Goal: Task Accomplishment & Management: Complete application form

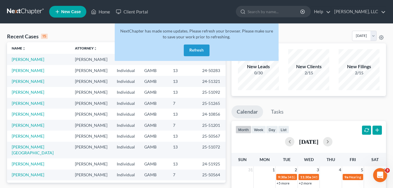
drag, startPoint x: 0, startPoint y: 0, endPoint x: 87, endPoint y: 119, distance: 146.8
click at [87, 119] on td "[PERSON_NAME]" at bounding box center [91, 114] width 42 height 11
click at [189, 49] on button "Refresh" at bounding box center [197, 50] width 26 height 12
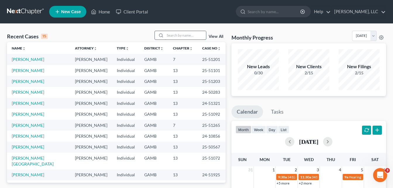
click at [187, 37] on input "search" at bounding box center [185, 35] width 41 height 8
type input "[PERSON_NAME]"
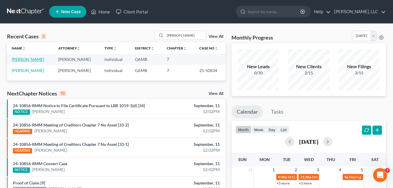
click at [24, 58] on link "[PERSON_NAME]" at bounding box center [28, 59] width 32 height 5
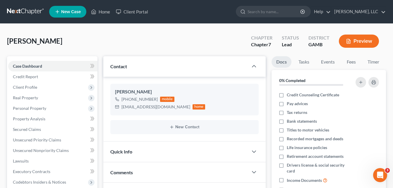
click at [101, 37] on div "Floyd, Winfred Upgraded Chapter Chapter 7 Status Lead District GAMB Preview" at bounding box center [196, 43] width 379 height 25
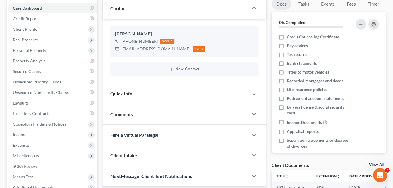
scroll to position [59, 0]
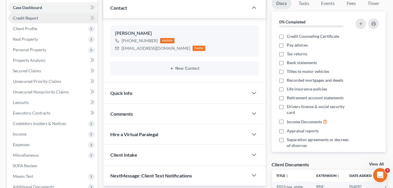
click at [22, 20] on span "Credit Report" at bounding box center [25, 18] width 25 height 5
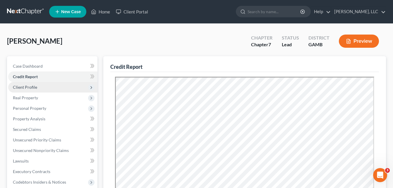
click at [18, 85] on span "Client Profile" at bounding box center [25, 87] width 24 height 5
click at [21, 89] on span "Client Profile" at bounding box center [25, 87] width 24 height 5
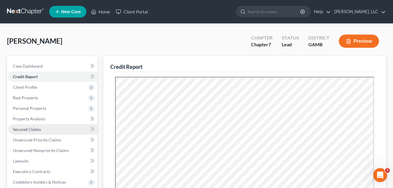
click at [20, 129] on span "Secured Claims" at bounding box center [27, 129] width 28 height 5
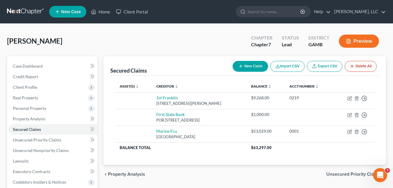
click at [6, 127] on div "Case Dashboard Payments Invoices Payments Payments Credit Report Client Profile" at bounding box center [52, 177] width 96 height 243
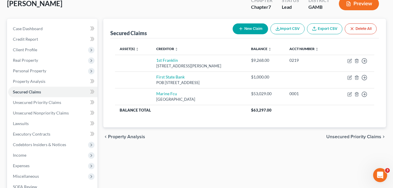
scroll to position [47, 0]
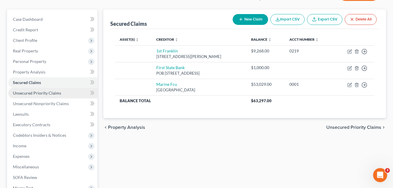
click at [32, 93] on span "Unsecured Priority Claims" at bounding box center [37, 92] width 48 height 5
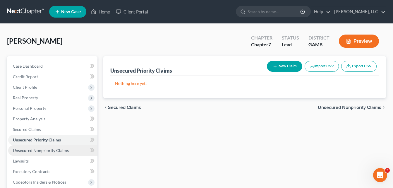
click at [29, 150] on span "Unsecured Nonpriority Claims" at bounding box center [41, 150] width 56 height 5
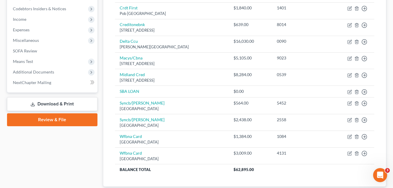
scroll to position [166, 0]
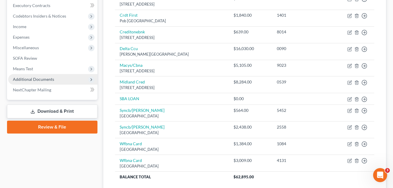
click at [34, 81] on span "Additional Documents" at bounding box center [33, 79] width 41 height 5
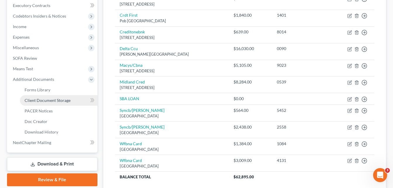
click at [35, 102] on span "Client Document Storage" at bounding box center [48, 100] width 46 height 5
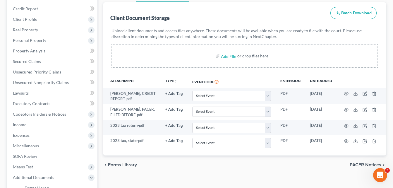
scroll to position [82, 0]
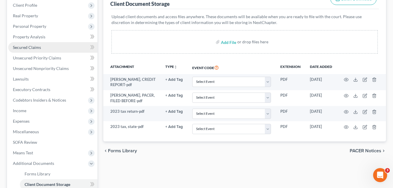
click at [31, 45] on span "Secured Claims" at bounding box center [27, 47] width 28 height 5
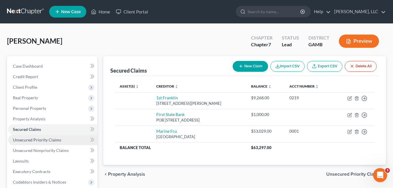
click at [28, 142] on span "Unsecured Priority Claims" at bounding box center [37, 139] width 48 height 5
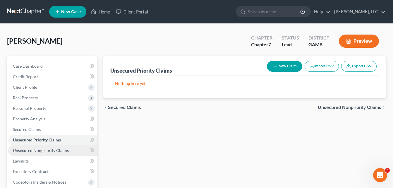
click at [29, 150] on span "Unsecured Nonpriority Claims" at bounding box center [41, 150] width 56 height 5
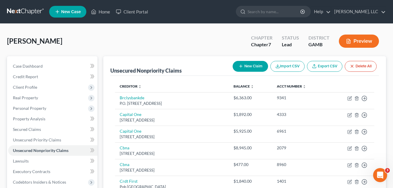
click at [236, 68] on button "New Claim" at bounding box center [250, 66] width 35 height 11
select select "0"
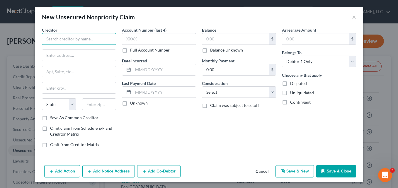
click at [78, 39] on input "text" at bounding box center [79, 39] width 74 height 12
type input "CESC-COVID EIDL SERVICE CENTER"
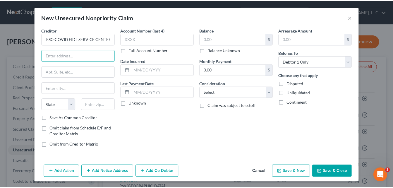
scroll to position [0, 0]
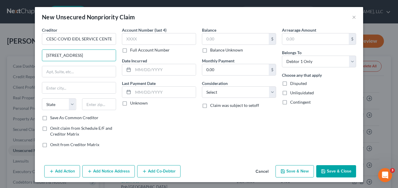
type input "14925 Kingsport Rd"
type input "76155"
click at [142, 123] on div "Account Number (last 4) Full Account Number Date Incurred Last Payment Date Unk…" at bounding box center [159, 89] width 80 height 125
type input "Fort Worth"
select select "45"
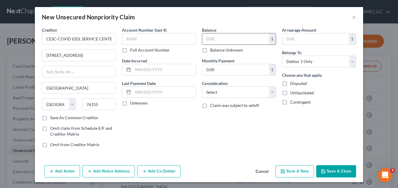
click at [214, 37] on input "text" at bounding box center [235, 38] width 66 height 11
type input "112,825.00"
click at [186, 144] on div "Account Number (last 4) Full Account Number Date Incurred Last Payment Date Unk…" at bounding box center [159, 89] width 80 height 125
click at [333, 172] on button "Save & Close" at bounding box center [336, 171] width 40 height 12
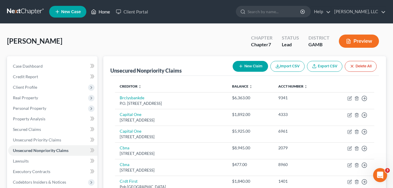
click at [101, 13] on link "Home" at bounding box center [100, 11] width 25 height 11
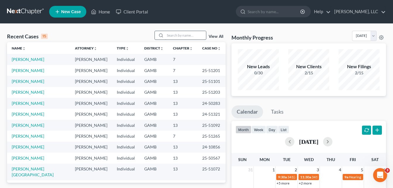
click at [185, 35] on input "search" at bounding box center [185, 35] width 41 height 8
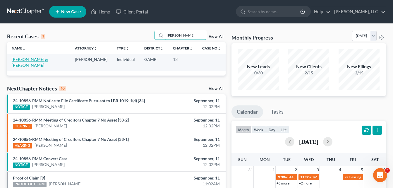
type input "DEMARCO"
click at [48, 58] on link "Stephens, Demarco & Hurt, Brandi" at bounding box center [30, 62] width 36 height 11
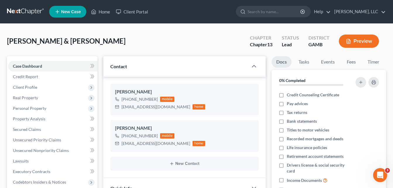
scroll to position [32, 0]
click at [100, 47] on div "Stephens, Demarco & Hurt, Brandi Upgraded Chapter Chapter 13 Status Lead Distri…" at bounding box center [196, 43] width 379 height 25
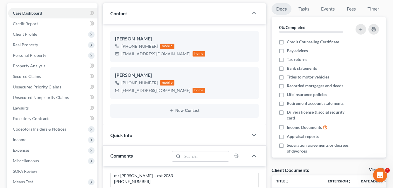
scroll to position [59, 0]
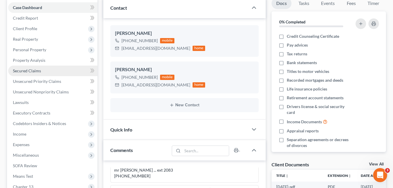
click at [22, 69] on span "Secured Claims" at bounding box center [27, 70] width 28 height 5
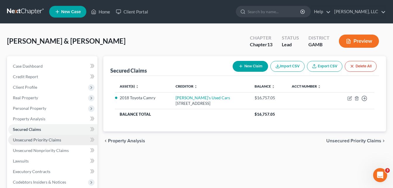
click at [31, 142] on link "Unsecured Priority Claims" at bounding box center [52, 140] width 89 height 11
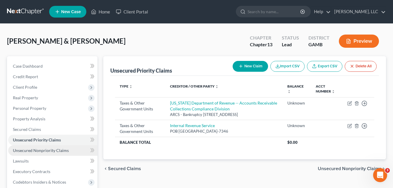
click at [33, 150] on span "Unsecured Nonpriority Claims" at bounding box center [41, 150] width 56 height 5
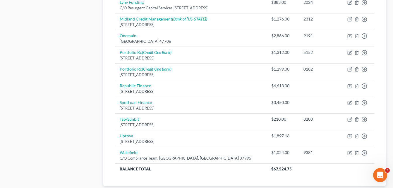
scroll to position [363, 0]
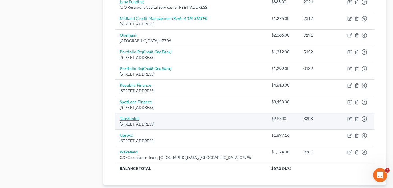
click at [127, 120] on link "Tab/Sunbit" at bounding box center [129, 118] width 19 height 5
select select "4"
select select "1"
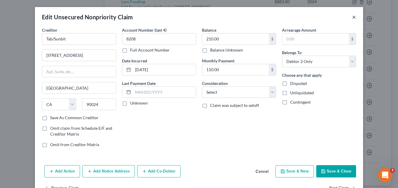
click at [352, 18] on button "×" at bounding box center [354, 16] width 4 height 7
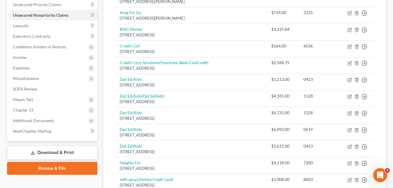
scroll to position [117, 0]
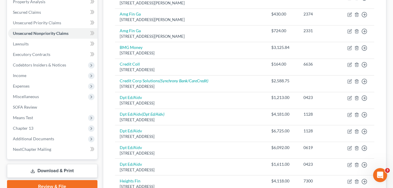
click at [31, 172] on icon at bounding box center [33, 172] width 4 height 1
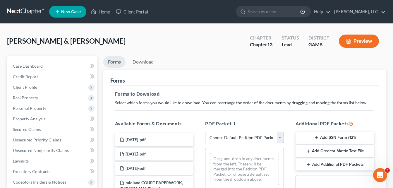
click at [352, 42] on button "Preview" at bounding box center [359, 41] width 40 height 13
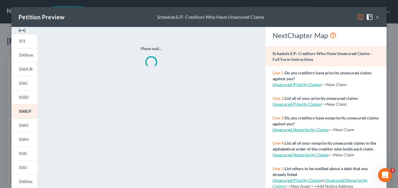
click at [21, 30] on img at bounding box center [21, 30] width 7 height 7
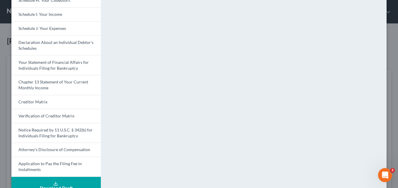
scroll to position [181, 0]
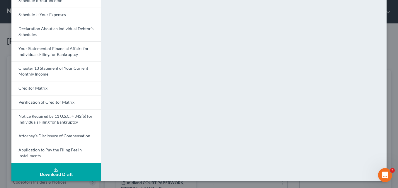
click at [59, 171] on button "Download Draft" at bounding box center [55, 172] width 89 height 18
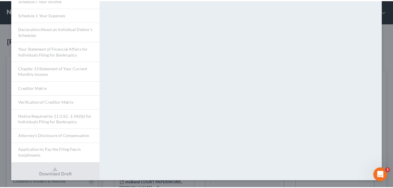
scroll to position [17, 0]
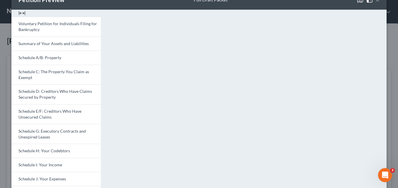
click at [376, 2] on button "×" at bounding box center [377, -1] width 4 height 7
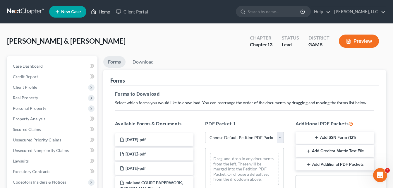
click at [105, 11] on link "Home" at bounding box center [100, 11] width 25 height 11
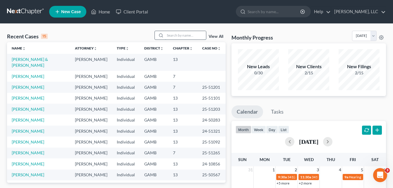
click at [171, 36] on input "search" at bounding box center [185, 35] width 41 height 8
type input "SADE"
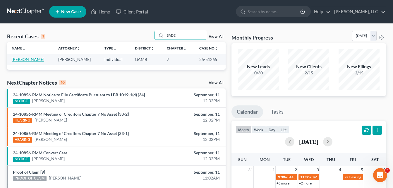
click at [28, 61] on link "[PERSON_NAME]" at bounding box center [28, 59] width 32 height 5
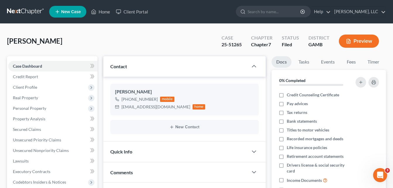
click at [99, 34] on div "Davis, Sade Upgraded Case 25-51265 Chapter Chapter 7 Status Filed District GAMB…" at bounding box center [196, 43] width 379 height 25
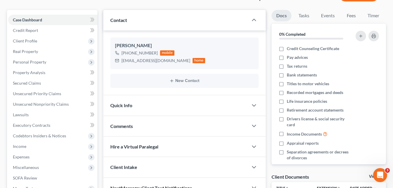
scroll to position [47, 0]
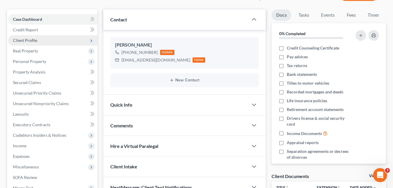
click at [22, 40] on span "Client Profile" at bounding box center [25, 40] width 24 height 5
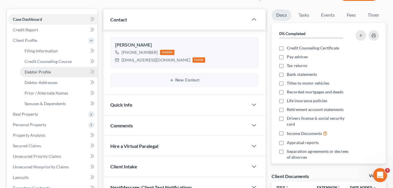
click at [32, 73] on span "Debtor Profile" at bounding box center [38, 71] width 26 height 5
select select "2"
select select "3"
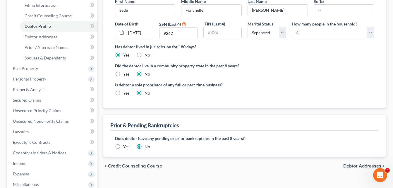
scroll to position [94, 0]
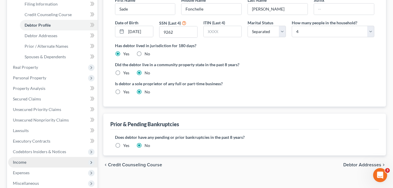
click at [17, 163] on span "Income" at bounding box center [19, 162] width 13 height 5
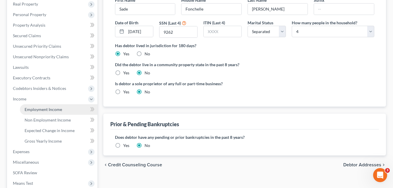
click at [39, 107] on span "Employment Income" at bounding box center [43, 109] width 37 height 5
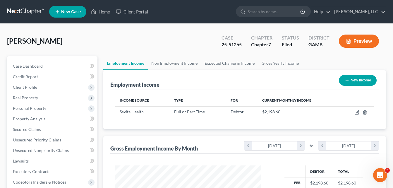
scroll to position [105, 158]
click at [18, 87] on span "Client Profile" at bounding box center [25, 87] width 24 height 5
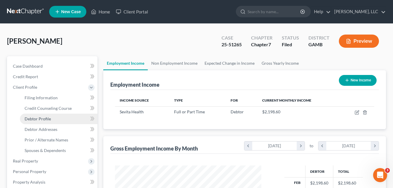
click at [35, 120] on span "Debtor Profile" at bounding box center [38, 118] width 26 height 5
select select "2"
select select "3"
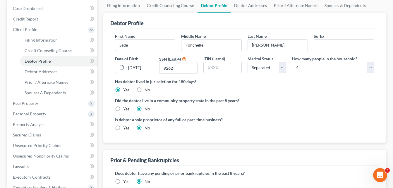
scroll to position [59, 0]
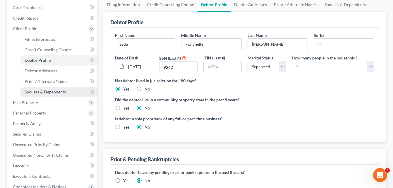
click at [31, 95] on link "Spouses & Dependents" at bounding box center [59, 92] width 78 height 11
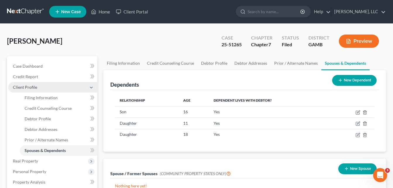
click at [25, 87] on span "Client Profile" at bounding box center [25, 87] width 24 height 5
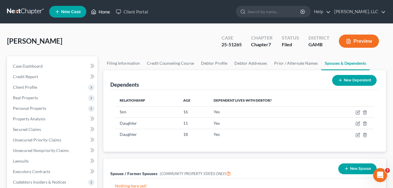
click at [106, 13] on link "Home" at bounding box center [100, 11] width 25 height 11
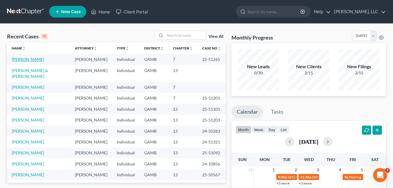
click at [23, 60] on link "[PERSON_NAME]" at bounding box center [28, 59] width 32 height 5
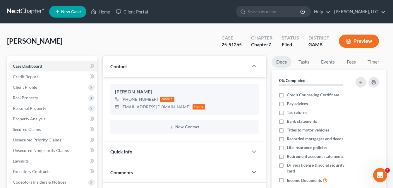
click at [101, 36] on div "Davis, Sade Upgraded Case 25-51265 Chapter Chapter 7 Status Filed District GAMB…" at bounding box center [196, 43] width 379 height 25
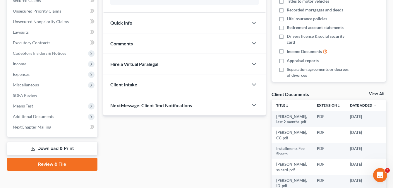
scroll to position [141, 0]
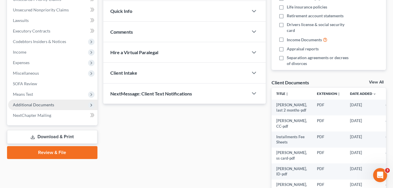
click at [27, 105] on span "Additional Documents" at bounding box center [33, 104] width 41 height 5
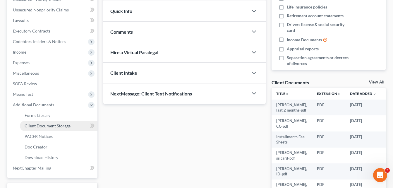
click at [33, 127] on span "Client Document Storage" at bounding box center [48, 125] width 46 height 5
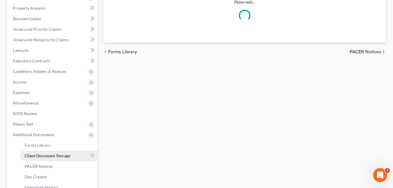
scroll to position [59, 0]
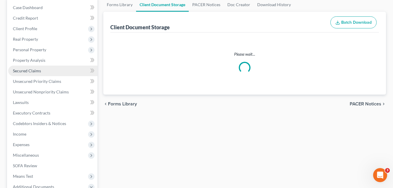
select select "26"
select select "6"
select select "22"
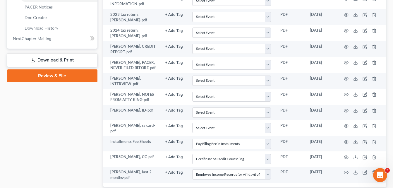
scroll to position [269, 0]
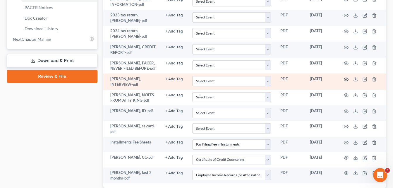
click at [346, 78] on icon "button" at bounding box center [346, 79] width 5 height 5
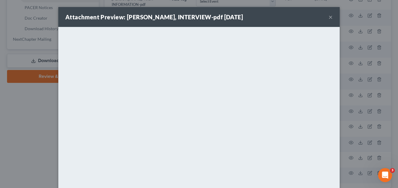
click at [328, 18] on button "×" at bounding box center [330, 16] width 4 height 7
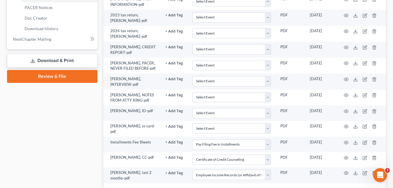
scroll to position [105, 0]
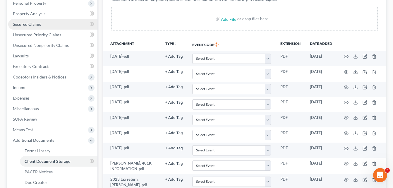
click at [35, 25] on span "Secured Claims" at bounding box center [27, 24] width 28 height 5
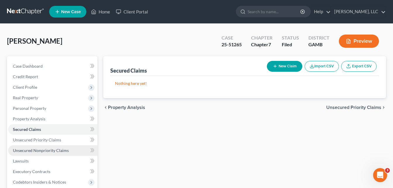
click at [27, 152] on span "Unsecured Nonpriority Claims" at bounding box center [41, 150] width 56 height 5
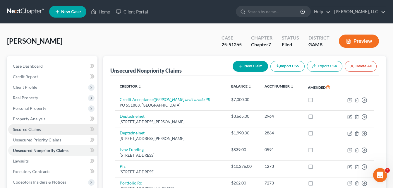
click at [27, 132] on link "Secured Claims" at bounding box center [52, 129] width 89 height 11
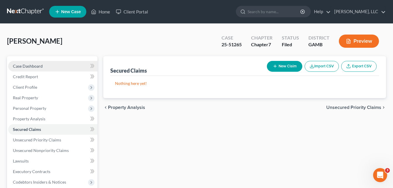
click at [39, 68] on span "Case Dashboard" at bounding box center [28, 66] width 30 height 5
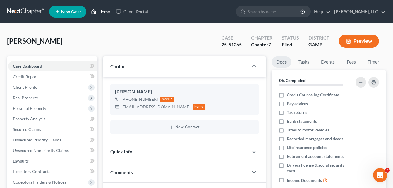
click at [104, 11] on link "Home" at bounding box center [100, 11] width 25 height 11
